Goal: Transaction & Acquisition: Purchase product/service

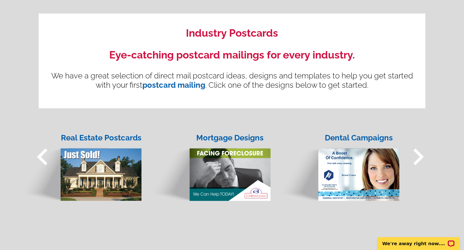
scroll to position [469, 0]
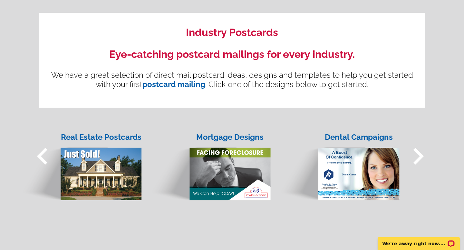
click at [107, 136] on div "Real Estate Postcards" at bounding box center [101, 138] width 82 height 12
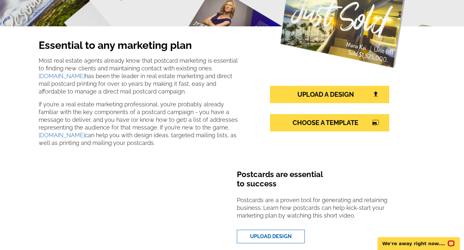
scroll to position [117, 0]
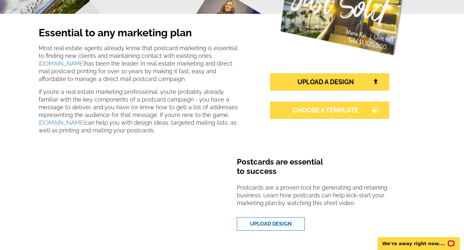
click at [332, 111] on link "CHOOSE A TEMPLATE photo_size_select_large" at bounding box center [329, 110] width 119 height 17
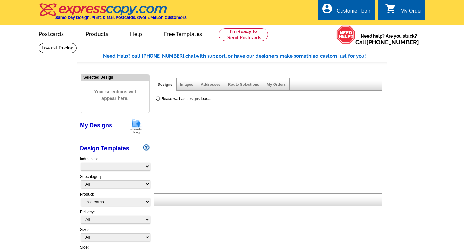
select select "1"
select select "785"
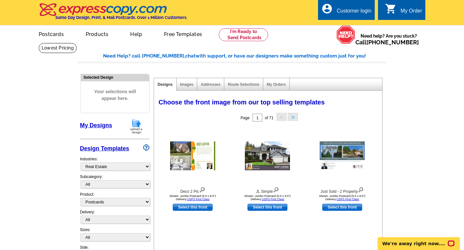
scroll to position [1, 0]
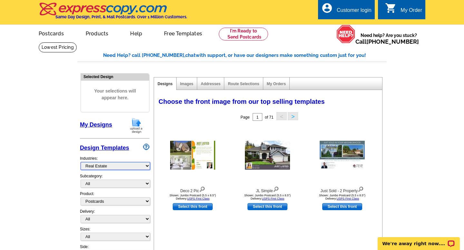
click at [99, 165] on select "What's New Real Estate Mortgage Insurance HVAC Dental Solar EDDM - NEW! Calenda…" at bounding box center [115, 166] width 70 height 8
click at [80, 162] on select "What's New Real Estate Mortgage Insurance HVAC Dental Solar EDDM - NEW! Calenda…" at bounding box center [115, 166] width 70 height 8
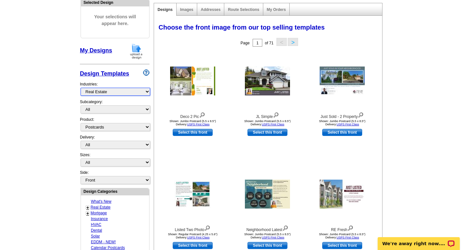
scroll to position [78, 0]
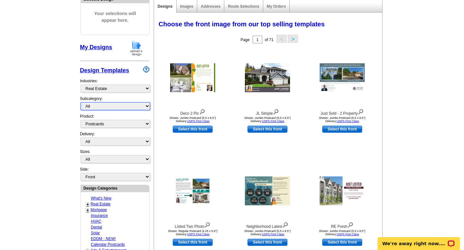
click at [146, 105] on select "All RE/MAX® Referrals [PERSON_NAME]® Berkshire Hathaway Home Services Century 2…" at bounding box center [115, 106] width 70 height 8
select select "807"
click at [80, 102] on select "All RE/MAX® Referrals [PERSON_NAME]® Berkshire Hathaway Home Services Century 2…" at bounding box center [115, 106] width 70 height 8
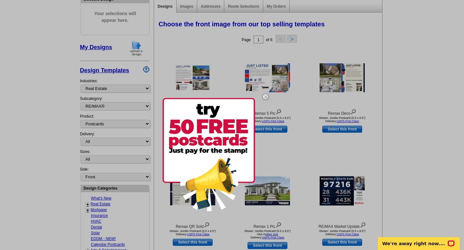
click at [266, 96] on img at bounding box center [265, 97] width 19 height 19
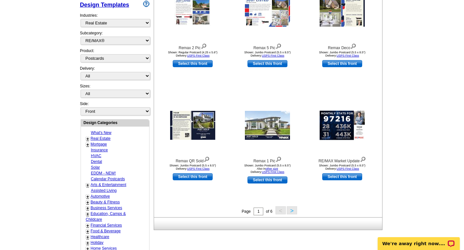
scroll to position [138, 0]
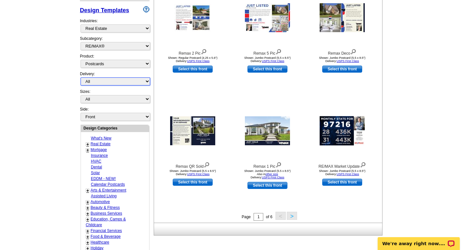
click at [136, 84] on select "All First Class Mail Shipped to Me EDDM Save 66% on Postage" at bounding box center [115, 82] width 70 height 8
select select "4"
click at [80, 78] on select "All First Class Mail Shipped to Me EDDM Save 66% on Postage" at bounding box center [115, 82] width 70 height 8
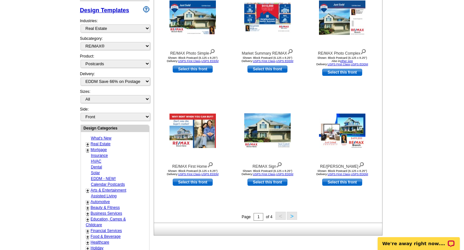
click at [113, 177] on link "EDDM - NEW!" at bounding box center [103, 179] width 25 height 5
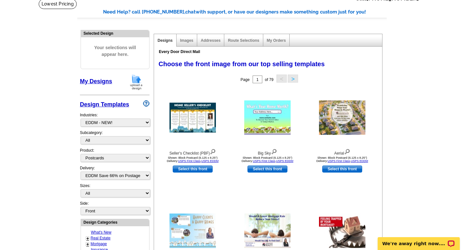
scroll to position [87, 0]
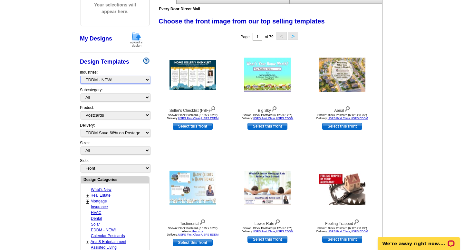
click at [143, 82] on select "What's New Real Estate Mortgage Insurance HVAC Dental Solar EDDM - NEW! Calenda…" at bounding box center [115, 80] width 70 height 8
select select "785"
click at [80, 76] on select "What's New Real Estate Mortgage Insurance HVAC Dental Solar EDDM - NEW! Calenda…" at bounding box center [115, 80] width 70 height 8
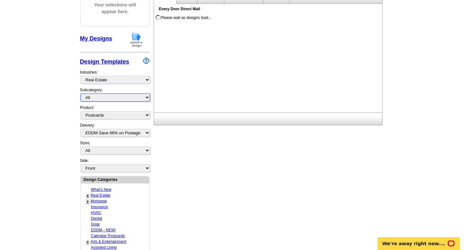
click at [127, 100] on select "All RE/MAX® Referrals [PERSON_NAME]® Berkshire Hathaway Home Services Century 2…" at bounding box center [115, 98] width 70 height 8
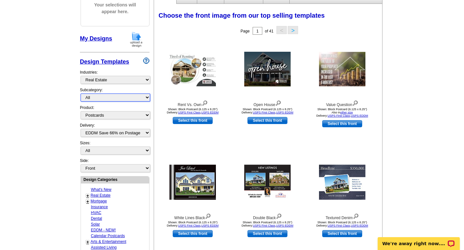
select select "807"
click at [80, 94] on select "All RE/MAX® Referrals [PERSON_NAME]® Berkshire Hathaway Home Services Century 2…" at bounding box center [115, 98] width 70 height 8
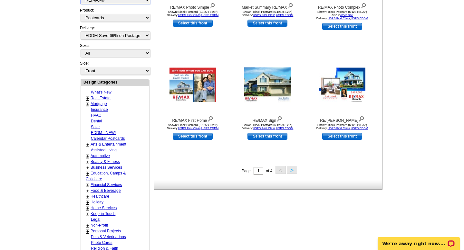
scroll to position [173, 0]
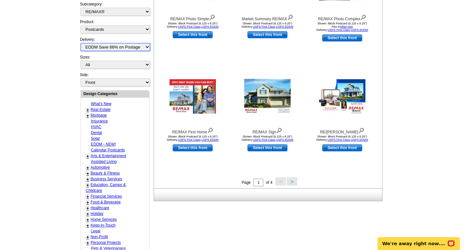
click at [142, 48] on select "All First Class Mail Shipped to Me EDDM Save 66% on Postage" at bounding box center [115, 47] width 70 height 8
click at [80, 43] on select "All First Class Mail Shipped to Me EDDM Save 66% on Postage" at bounding box center [115, 47] width 70 height 8
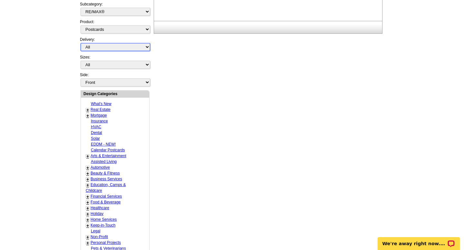
click at [134, 50] on select "All First Class Mail Shipped to Me EDDM Save 66% on Postage" at bounding box center [115, 47] width 70 height 8
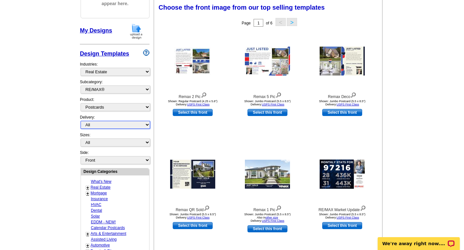
scroll to position [95, 0]
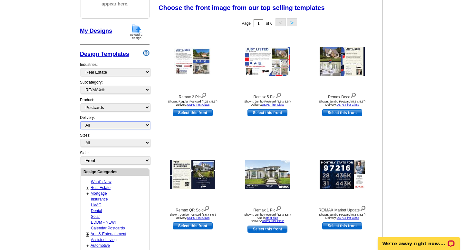
select select "1"
click at [80, 121] on select "All First Class Mail Shipped to Me EDDM Save 66% on Postage" at bounding box center [115, 125] width 70 height 8
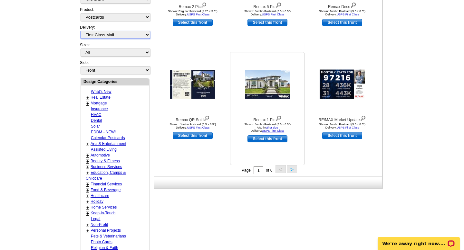
scroll to position [179, 0]
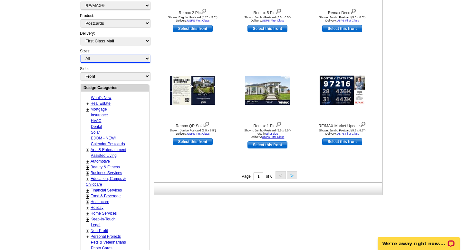
click at [140, 60] on select "All Jumbo Postcard (5.5" x 8.5") Regular Postcard (4.25" x 5.6") Panoramic Post…" at bounding box center [115, 59] width 70 height 8
click at [80, 55] on select "All Jumbo Postcard (5.5" x 8.5") Regular Postcard (4.25" x 5.6") Panoramic Post…" at bounding box center [115, 59] width 70 height 8
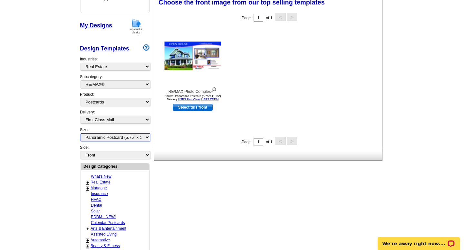
scroll to position [95, 0]
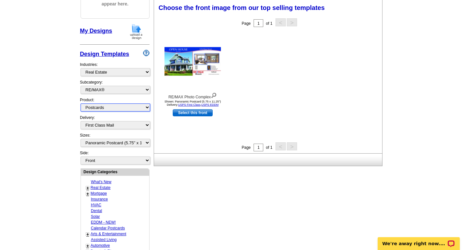
click at [143, 106] on select "All Postcards Letters and flyers Business Cards Door Hangers Greeting Cards" at bounding box center [115, 108] width 70 height 8
click at [80, 104] on select "All Postcards Letters and flyers Business Cards Door Hangers Greeting Cards" at bounding box center [115, 108] width 70 height 8
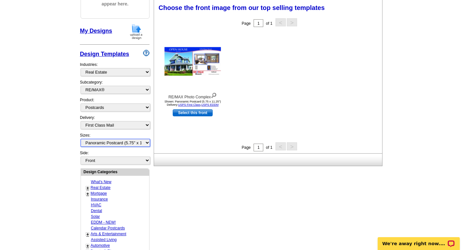
click at [146, 140] on select "All Jumbo Postcard (5.5" x 8.5") Regular Postcard (4.25" x 5.6") Panoramic Post…" at bounding box center [115, 143] width 70 height 8
select select "2"
click at [80, 139] on select "All Jumbo Postcard (5.5" x 8.5") Regular Postcard (4.25" x 5.6") Panoramic Post…" at bounding box center [115, 143] width 70 height 8
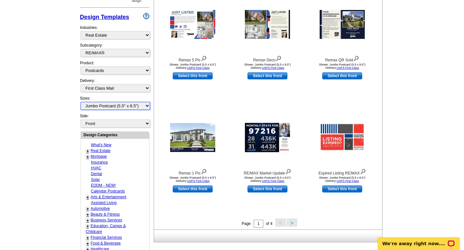
scroll to position [193, 0]
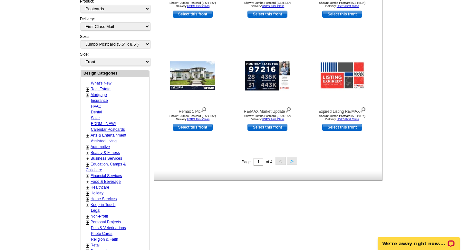
click at [290, 163] on button ">" at bounding box center [292, 161] width 10 height 8
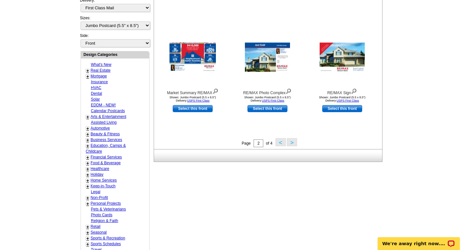
scroll to position [215, 0]
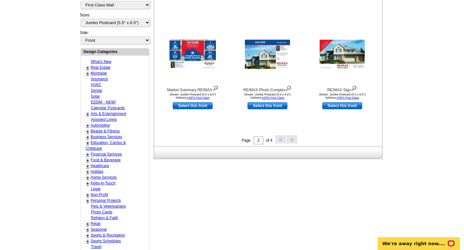
click at [289, 140] on button ">" at bounding box center [292, 140] width 10 height 8
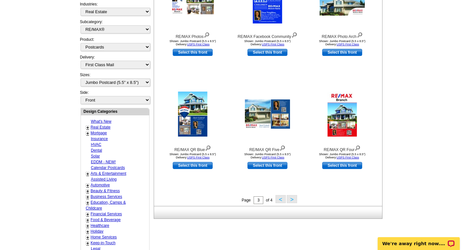
scroll to position [203, 0]
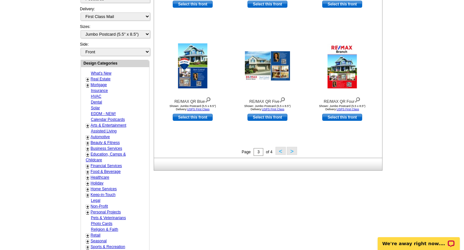
click at [293, 152] on button ">" at bounding box center [292, 151] width 10 height 8
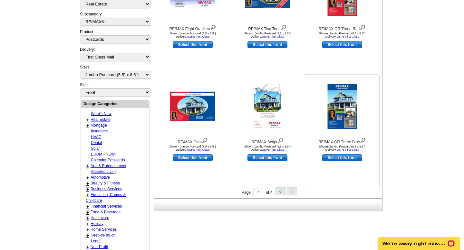
scroll to position [203, 0]
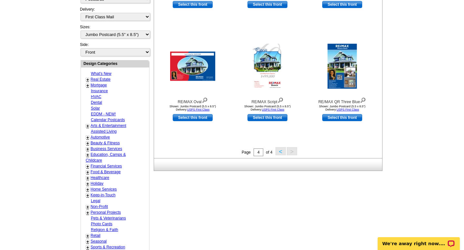
click at [280, 155] on button "<" at bounding box center [280, 151] width 10 height 8
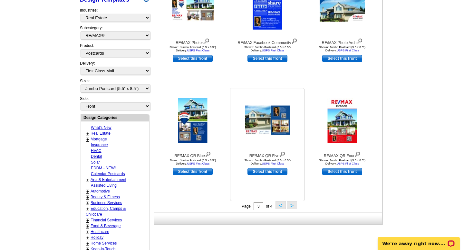
scroll to position [156, 0]
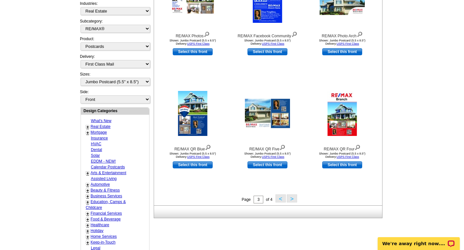
click at [281, 201] on button "<" at bounding box center [280, 199] width 10 height 8
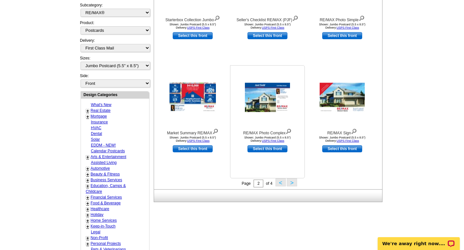
scroll to position [195, 0]
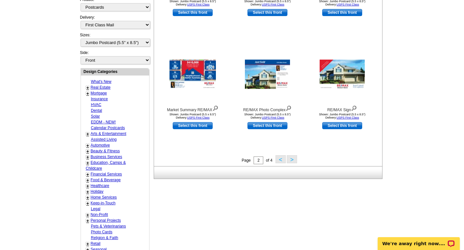
click at [281, 161] on button "<" at bounding box center [280, 159] width 10 height 8
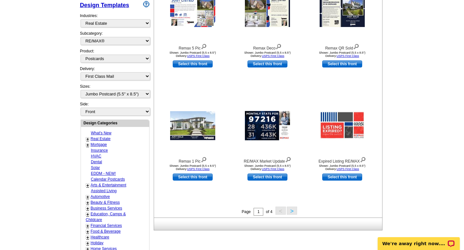
scroll to position [144, 0]
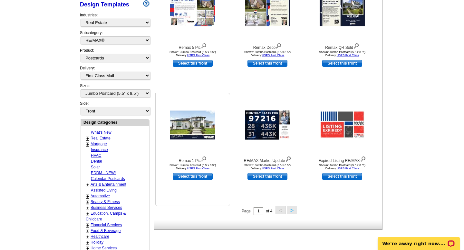
click at [186, 179] on link "Select this front" at bounding box center [193, 176] width 40 height 7
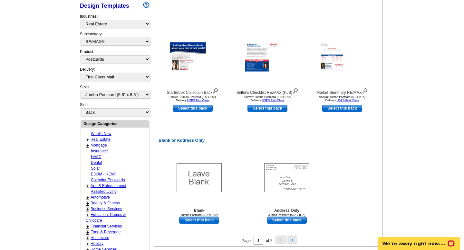
scroll to position [230, 0]
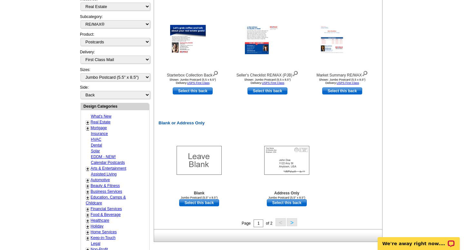
click at [291, 223] on button ">" at bounding box center [292, 223] width 10 height 8
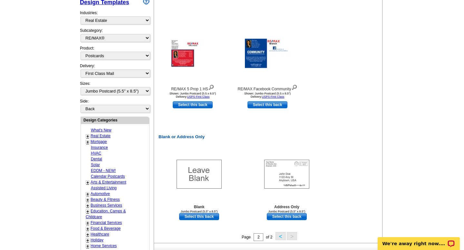
scroll to position [228, 0]
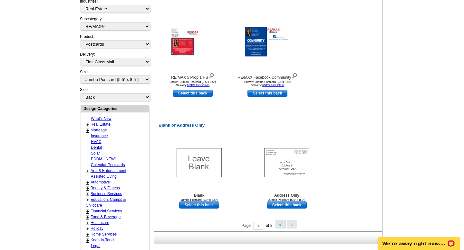
click at [278, 225] on button "<" at bounding box center [280, 225] width 10 height 8
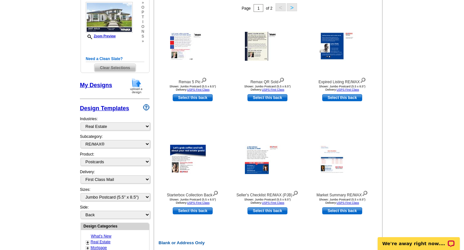
scroll to position [95, 0]
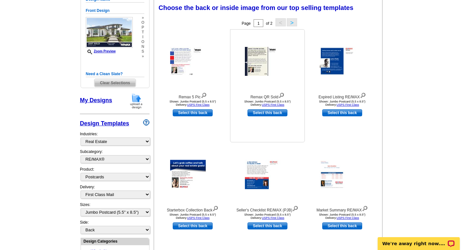
click at [269, 113] on link "Select this back" at bounding box center [267, 112] width 40 height 7
select select "front"
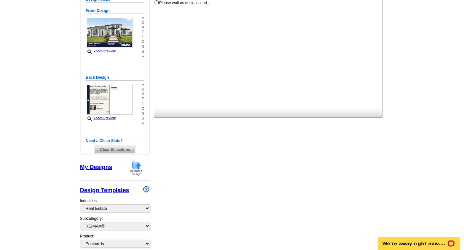
scroll to position [0, 0]
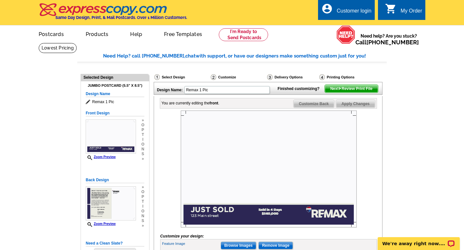
click at [418, 172] on main "Need Help? call 800-260-5887, chat with support, or have our designers make som…" at bounding box center [232, 196] width 464 height 306
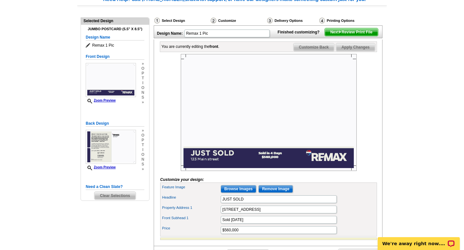
scroll to position [75, 0]
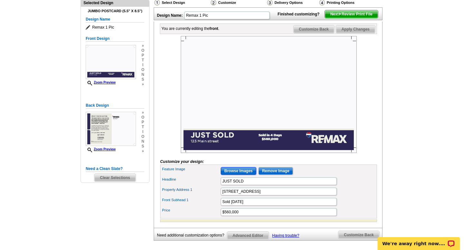
click at [245, 175] on input "Browse Images" at bounding box center [238, 171] width 35 height 8
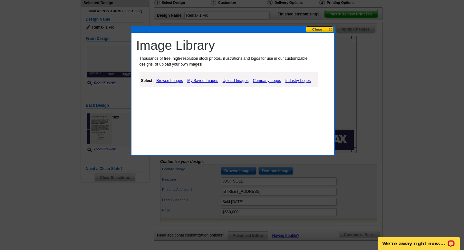
click at [235, 82] on link "Upload Images" at bounding box center [235, 81] width 29 height 8
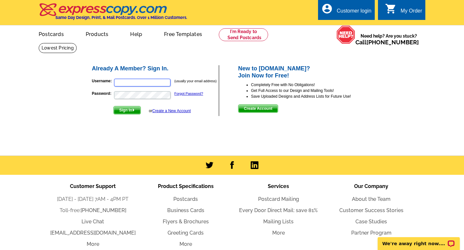
type input "[EMAIL_ADDRESS][DOMAIN_NAME]"
click at [127, 110] on span "Sign In" at bounding box center [127, 111] width 27 height 8
